Goal: Task Accomplishment & Management: Use online tool/utility

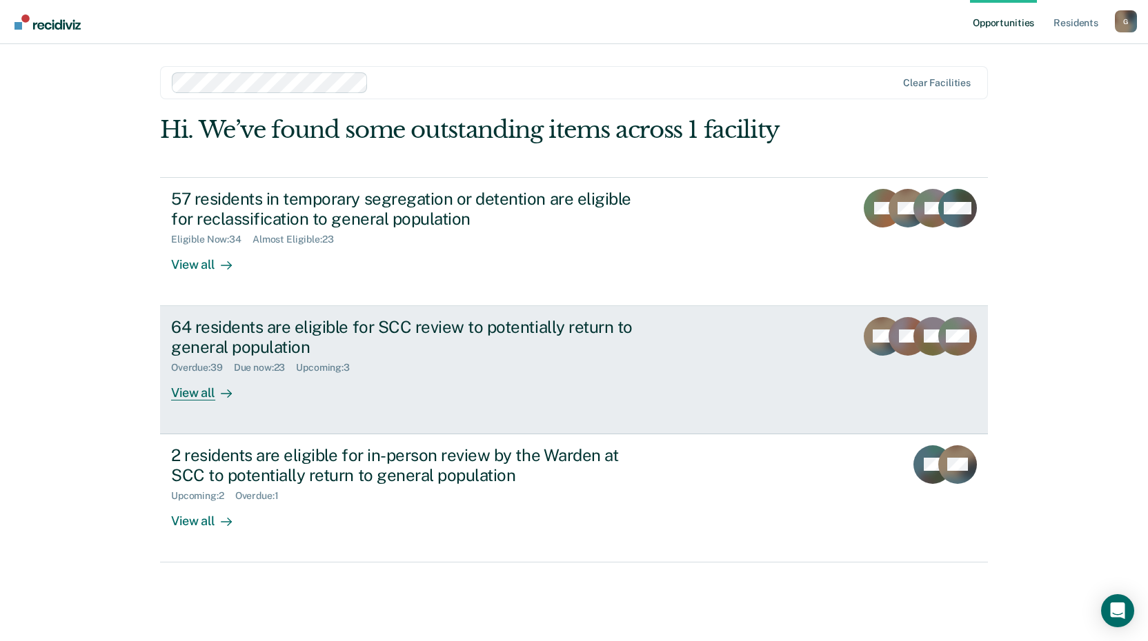
click at [480, 385] on div "64 residents are eligible for SCC review to potentially return to general popul…" at bounding box center [429, 358] width 517 height 83
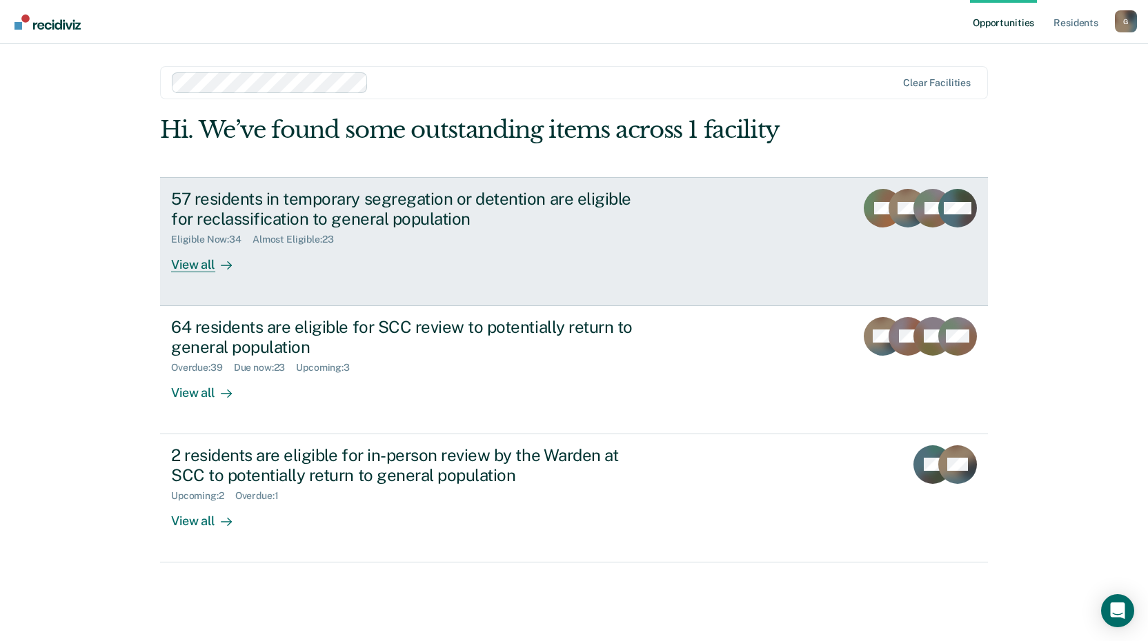
click at [470, 247] on div "57 residents in temporary segregation or detention are eligible for reclassific…" at bounding box center [429, 230] width 517 height 83
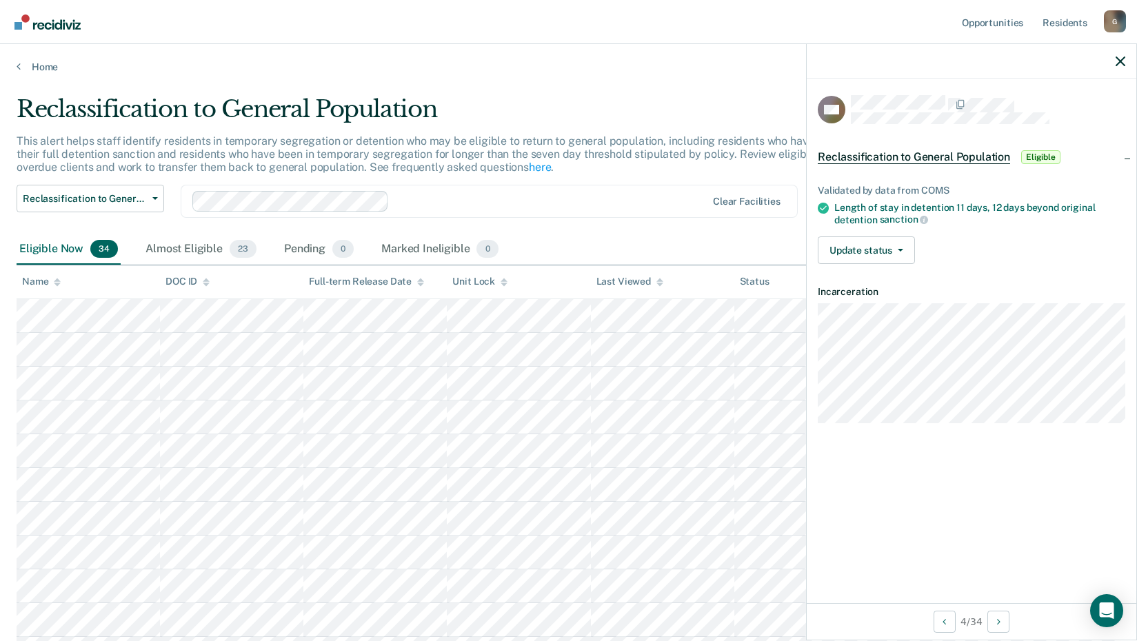
click at [1126, 158] on div "Reclassification to General Population Eligible" at bounding box center [972, 157] width 330 height 44
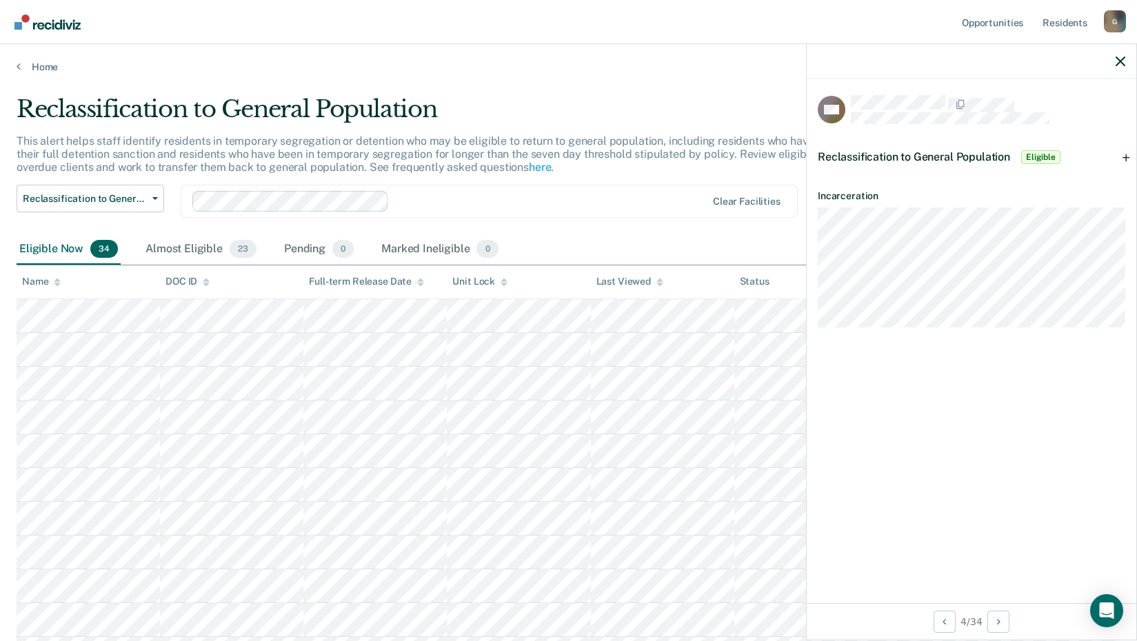
click at [1126, 158] on div "Reclassification to General Population Eligible" at bounding box center [972, 157] width 330 height 44
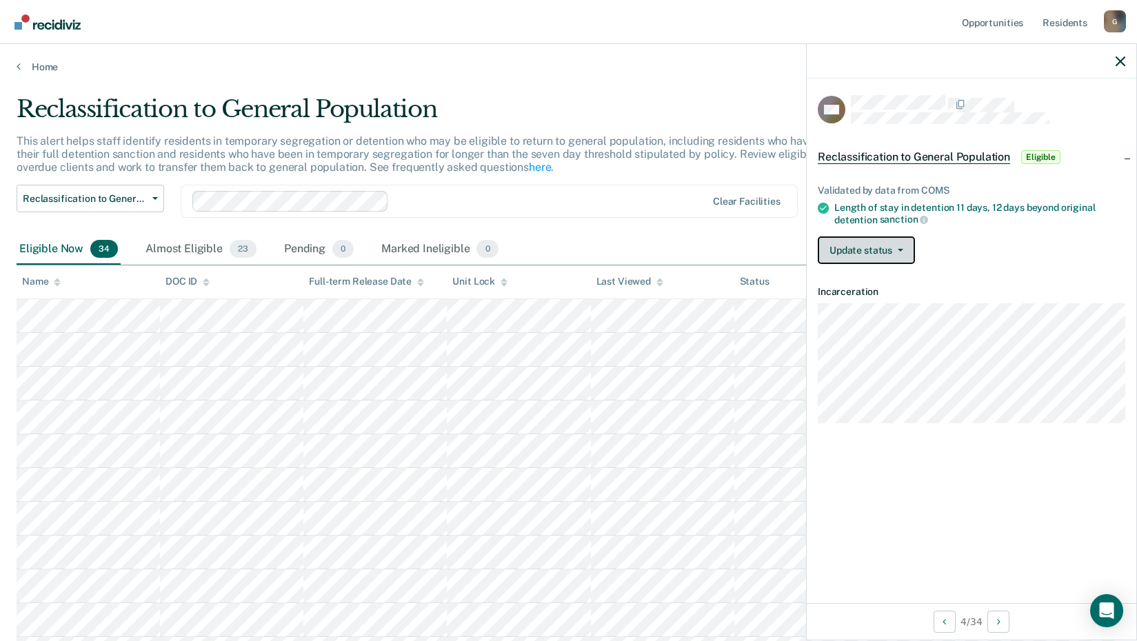
click at [904, 244] on button "Update status" at bounding box center [866, 251] width 97 height 28
click at [688, 248] on div "Eligible Now 34 Almost Eligible 23 Pending 0 Marked Ineligible 0" at bounding box center [569, 249] width 1104 height 31
click at [31, 64] on link "Home" at bounding box center [569, 67] width 1104 height 12
